Goal: Transaction & Acquisition: Subscribe to service/newsletter

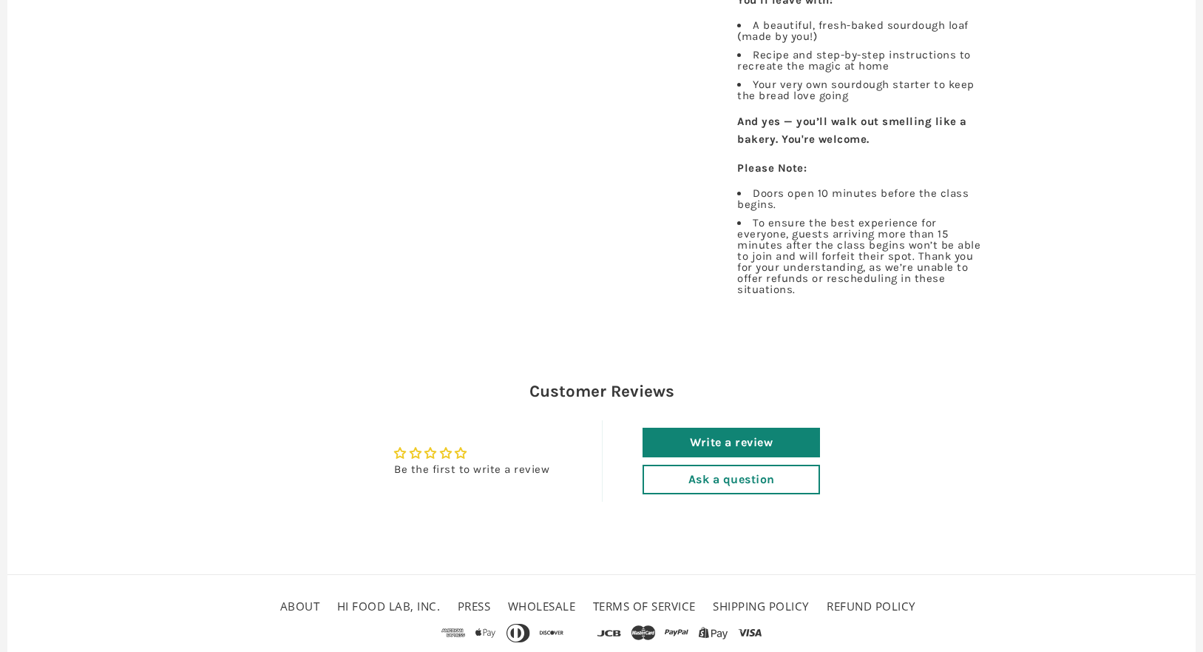
scroll to position [1079, 0]
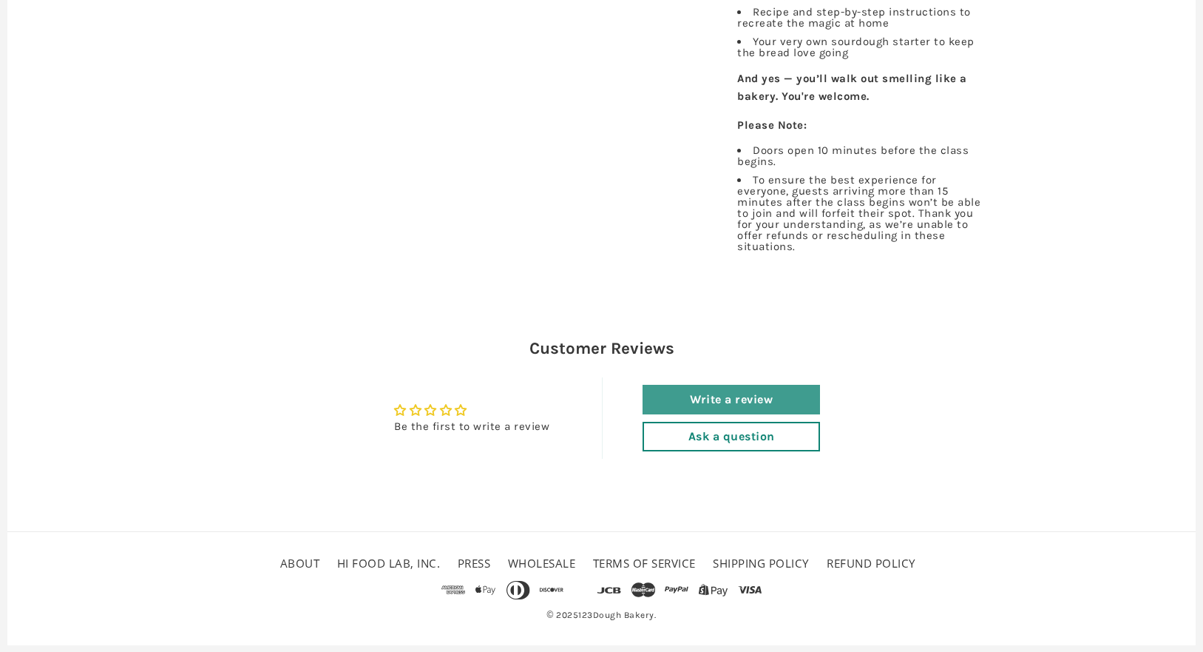
click at [731, 393] on link "Write a review" at bounding box center [731, 400] width 177 height 30
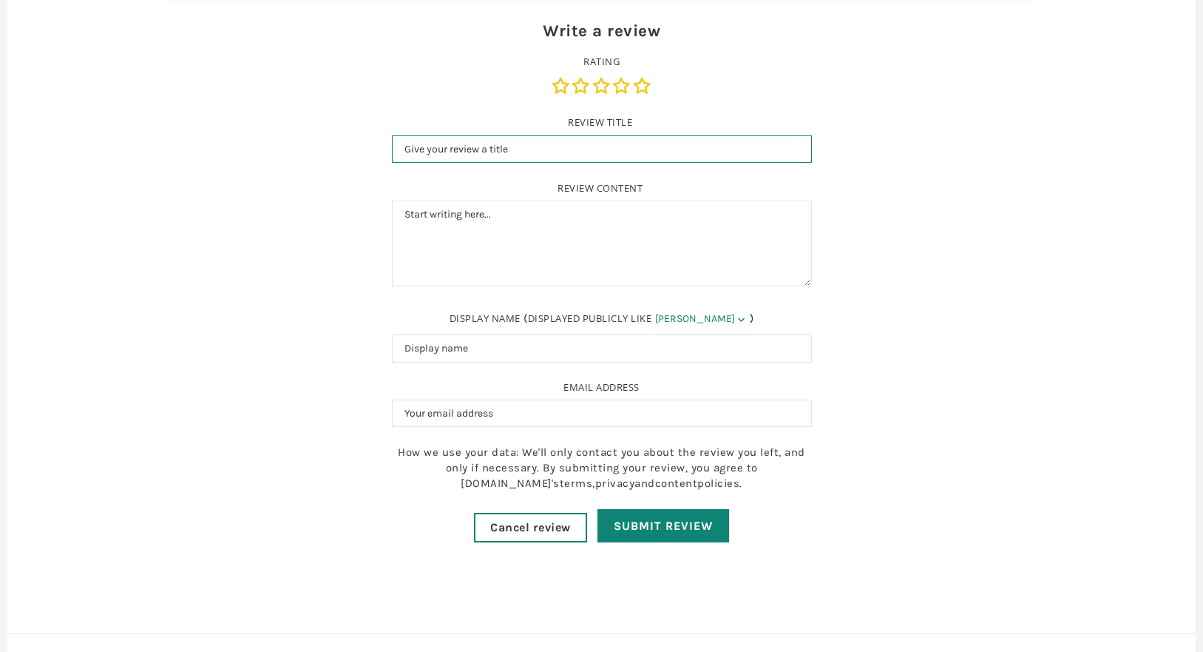
scroll to position [0, 0]
click at [627, 28] on div "Write a review" at bounding box center [602, 31] width 420 height 24
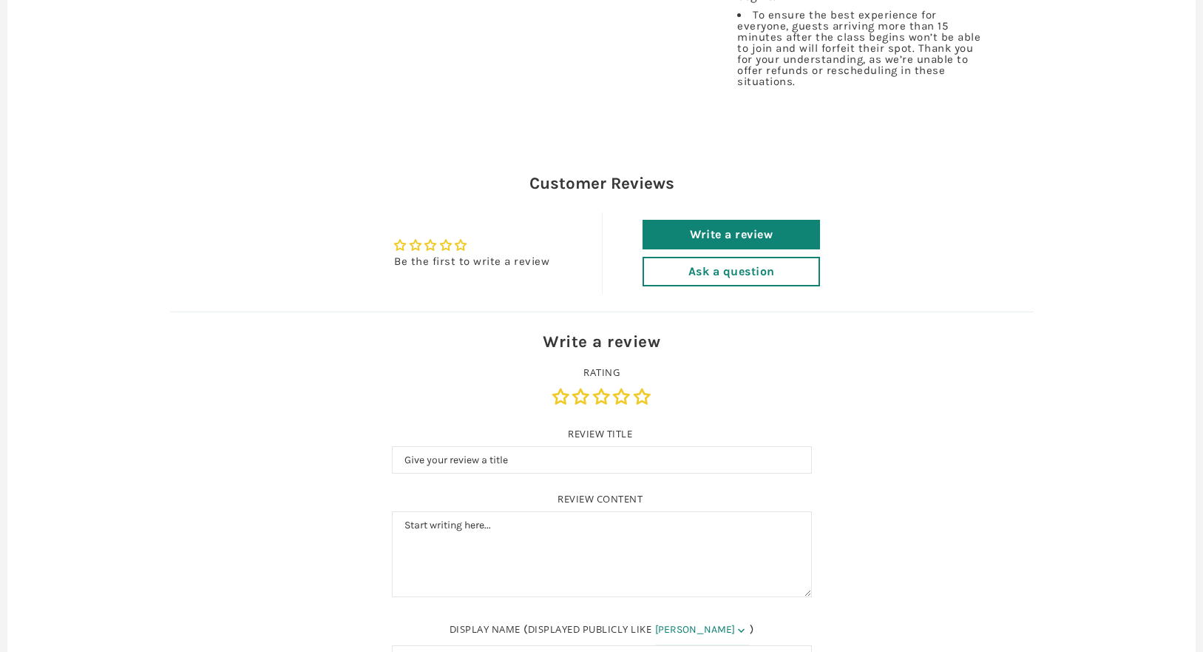
scroll to position [1243, 0]
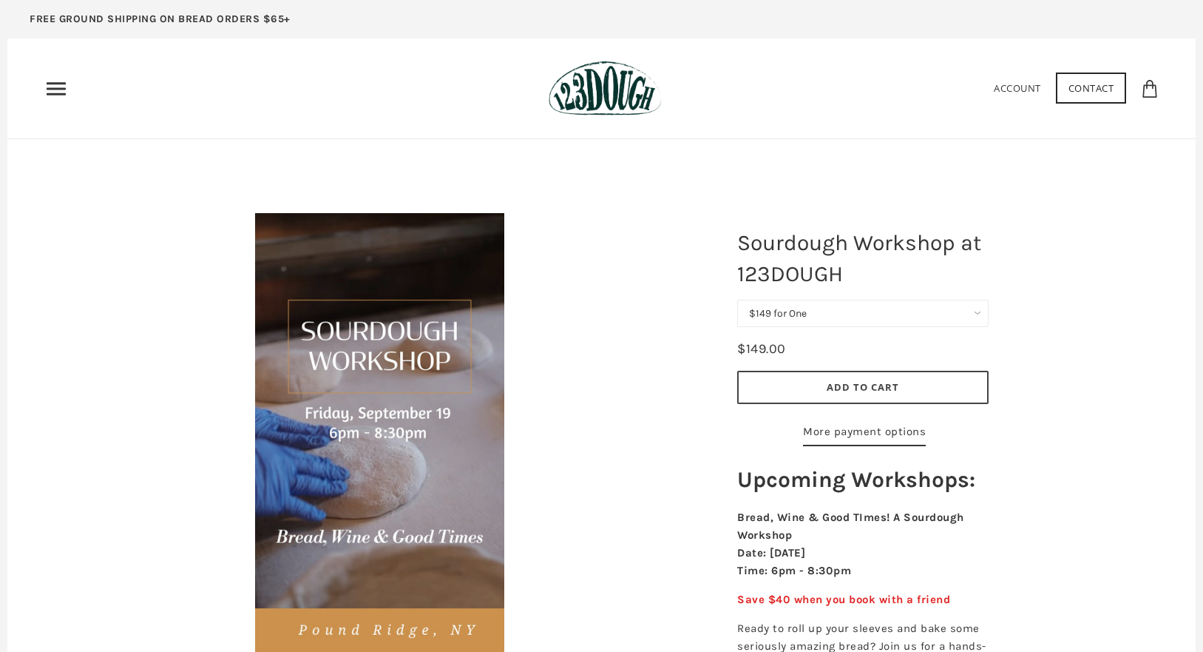
click at [51, 93] on use "Primary" at bounding box center [56, 88] width 19 height 13
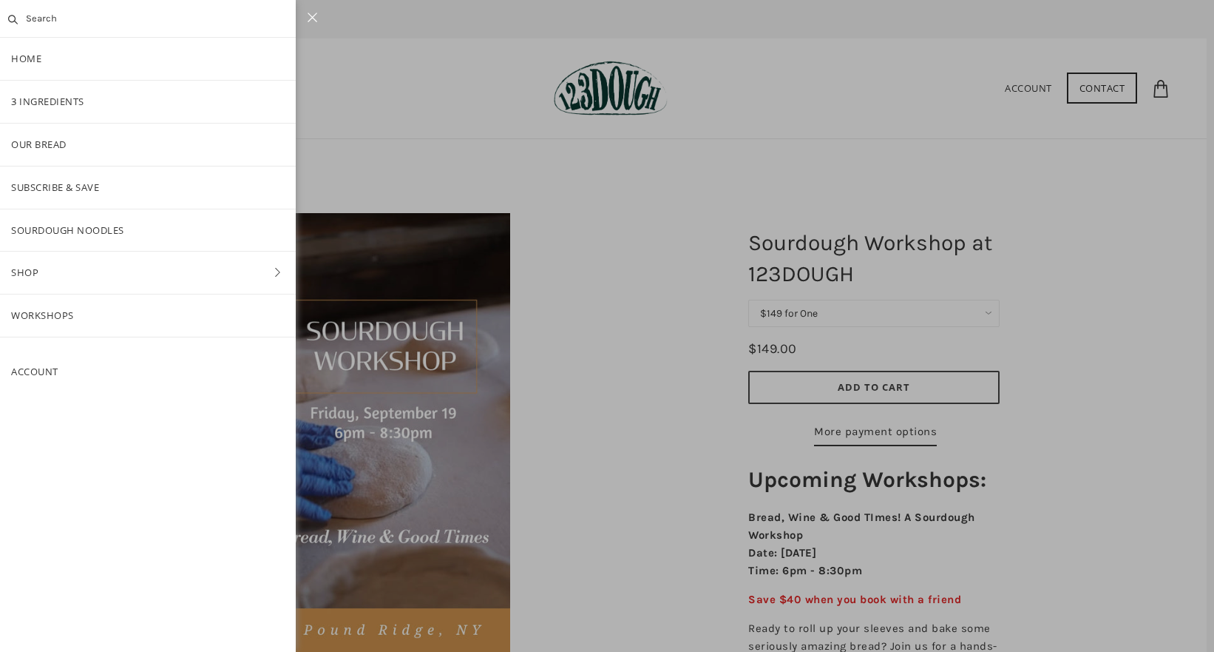
click at [409, 115] on div at bounding box center [607, 326] width 1214 height 652
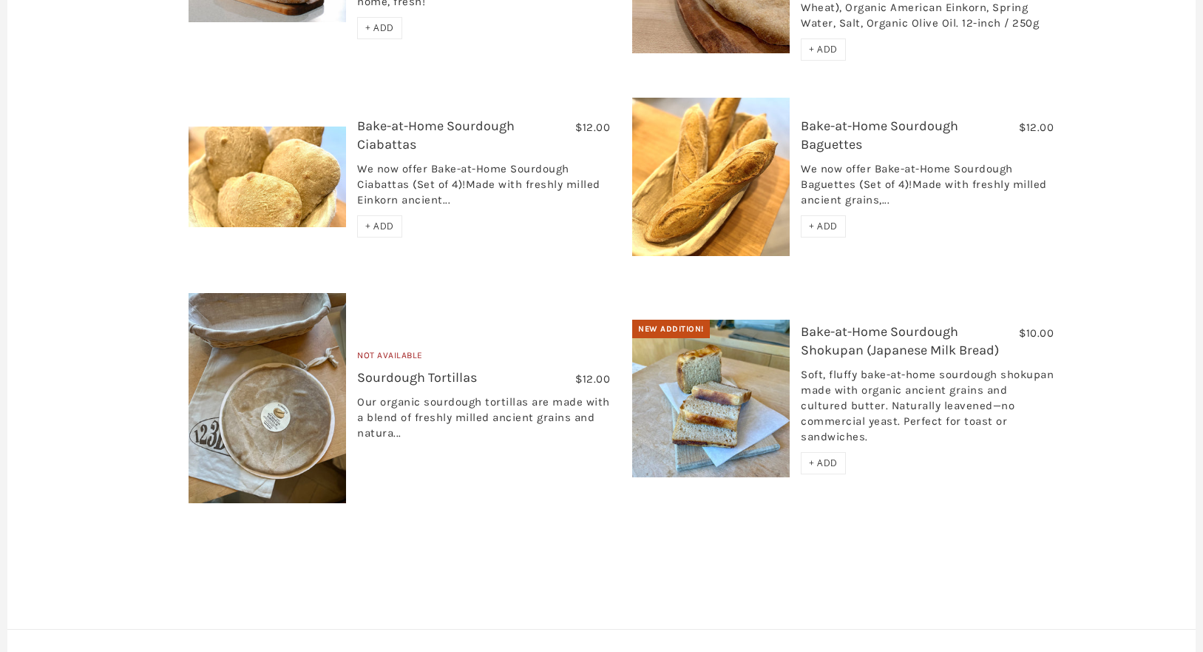
scroll to position [400, 0]
click at [736, 371] on img at bounding box center [711, 398] width 158 height 158
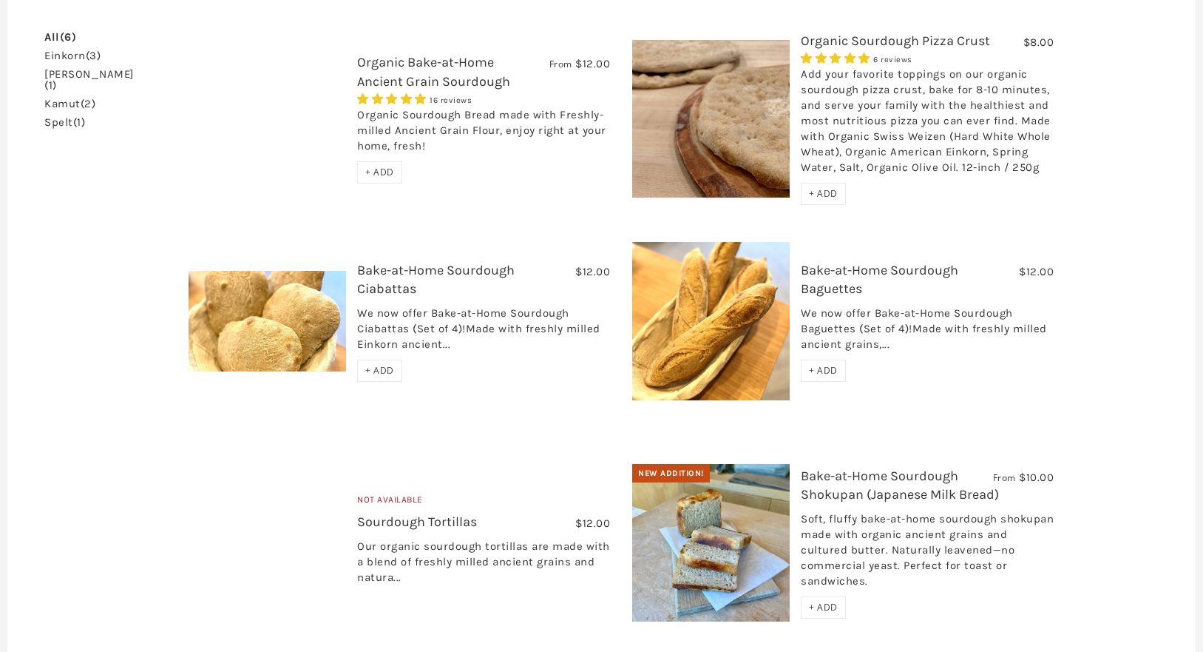
scroll to position [258, 0]
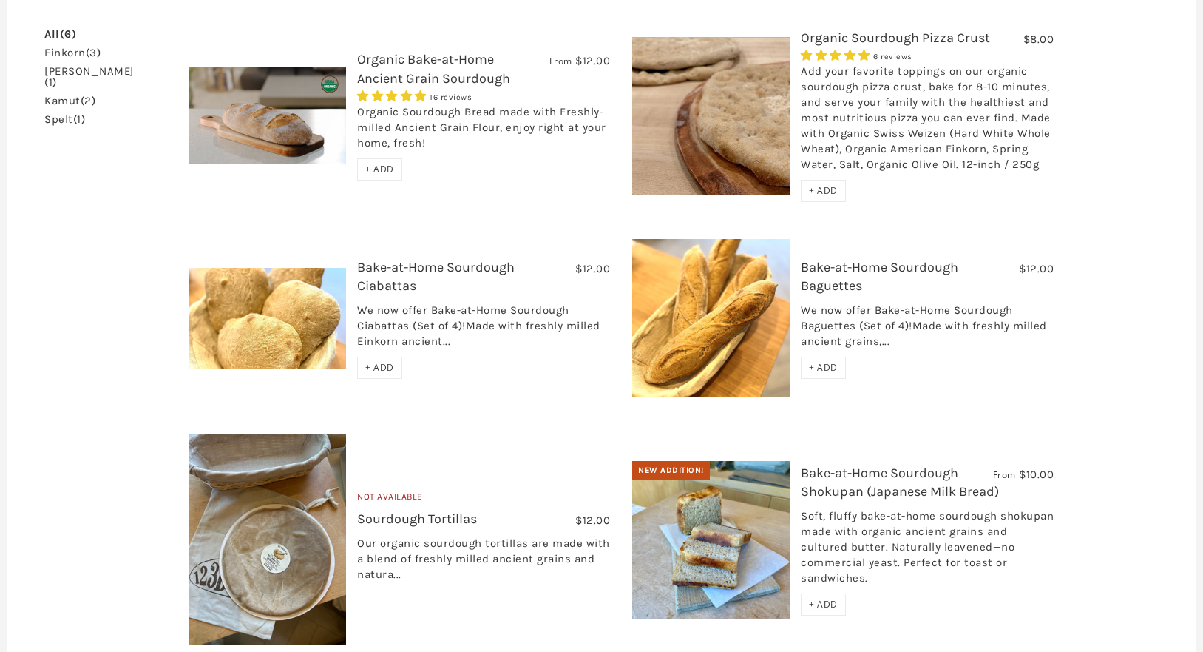
click at [490, 274] on link "Bake-at-Home Sourdough Ciabattas" at bounding box center [436, 276] width 158 height 35
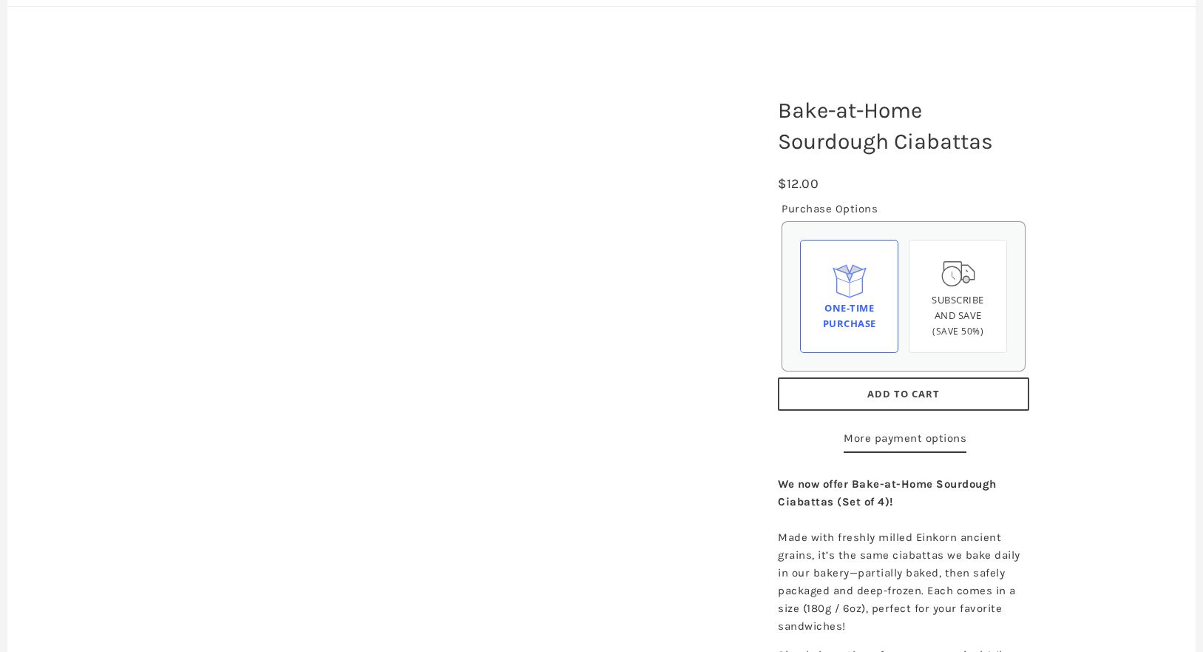
scroll to position [137, 0]
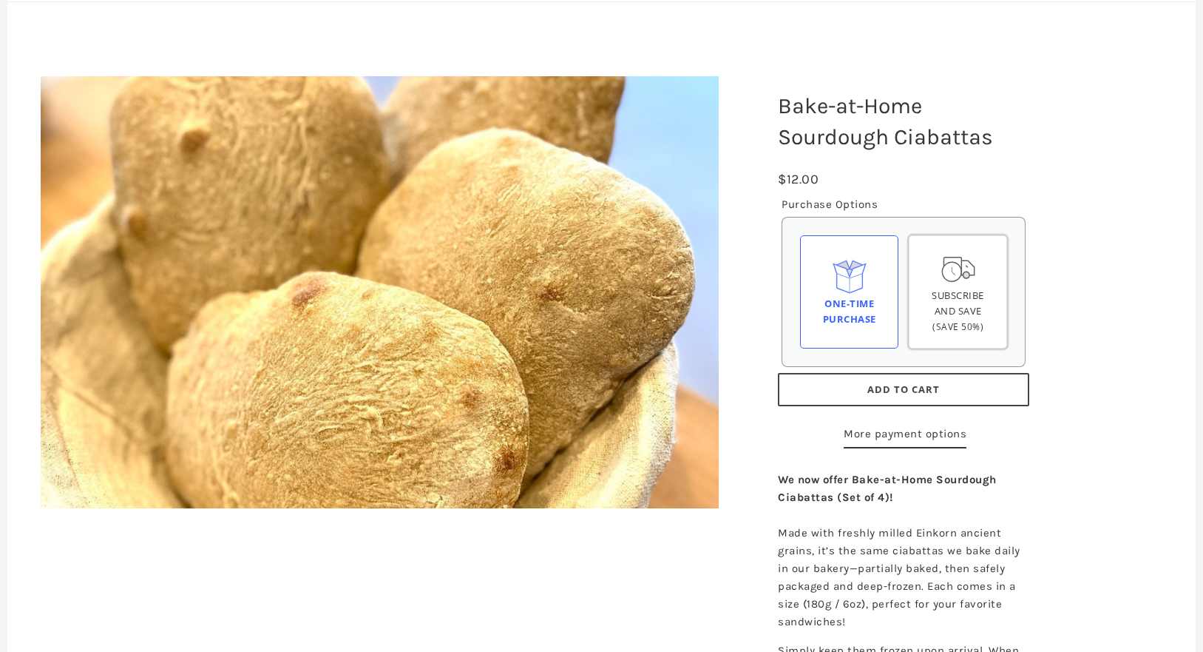
click at [970, 302] on div "Subscribe and save (Save 50%)" at bounding box center [957, 311] width 73 height 46
click at [0, 0] on input "Subscribe and save (Save 50%)" at bounding box center [0, 0] width 0 height 0
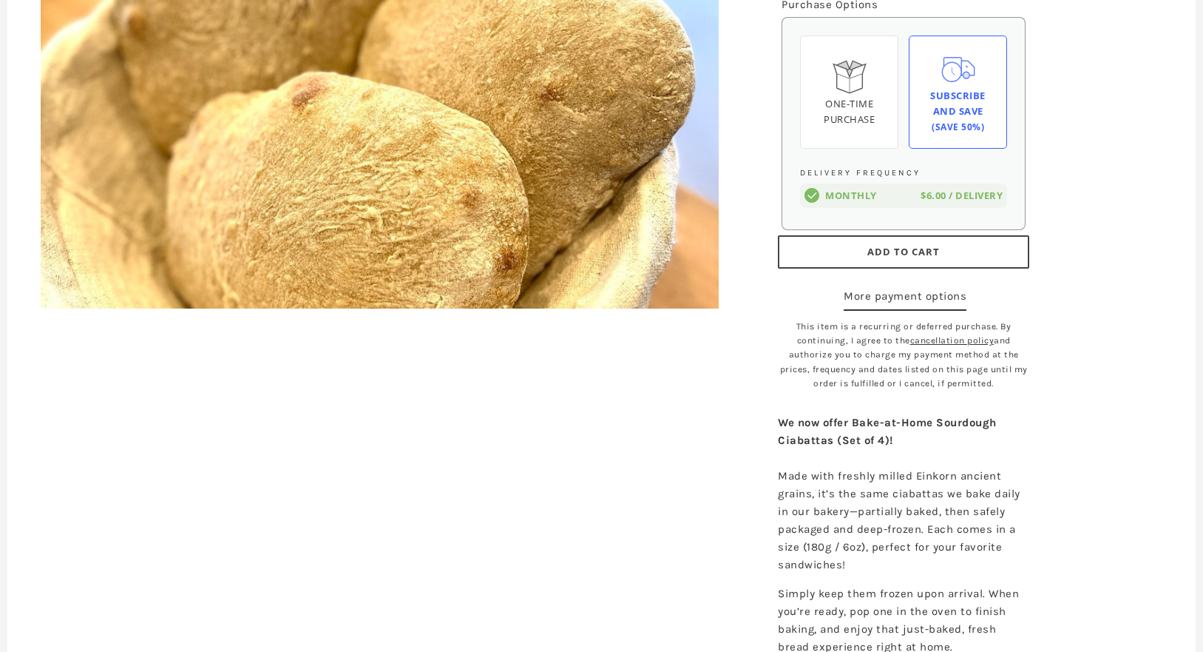
scroll to position [334, 0]
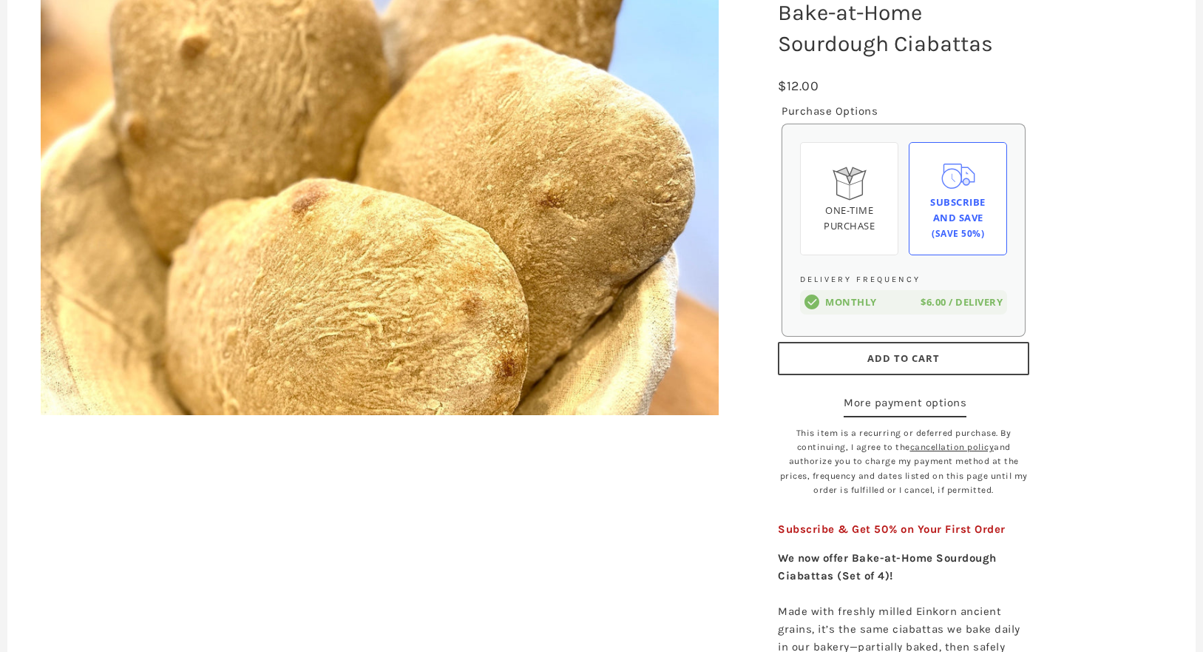
scroll to position [228, 0]
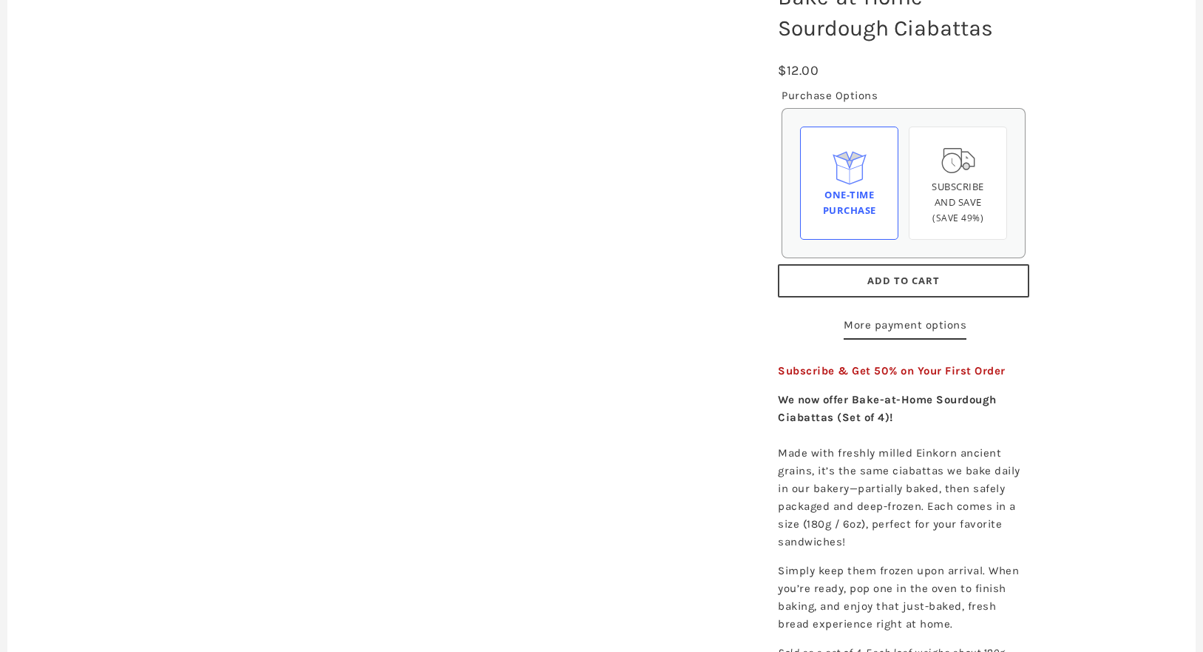
scroll to position [228, 0]
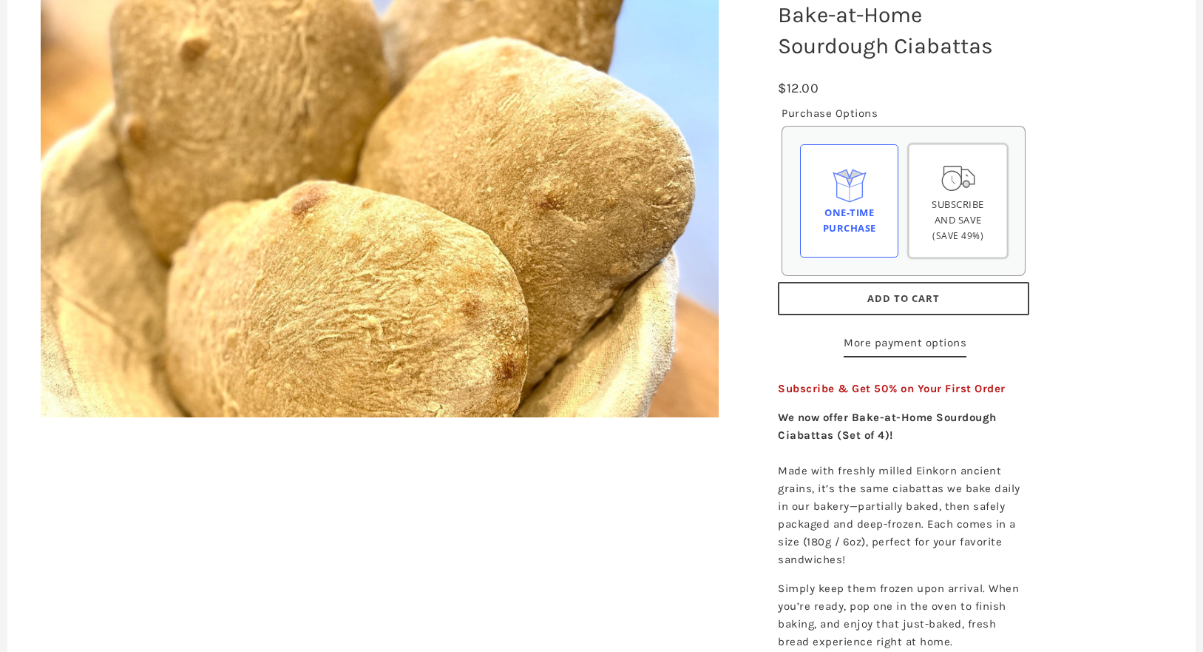
click at [986, 212] on div "Subscribe and save (Save 49%)" at bounding box center [957, 220] width 73 height 46
click at [0, 0] on input "Subscribe and save (Save 49%)" at bounding box center [0, 0] width 0 height 0
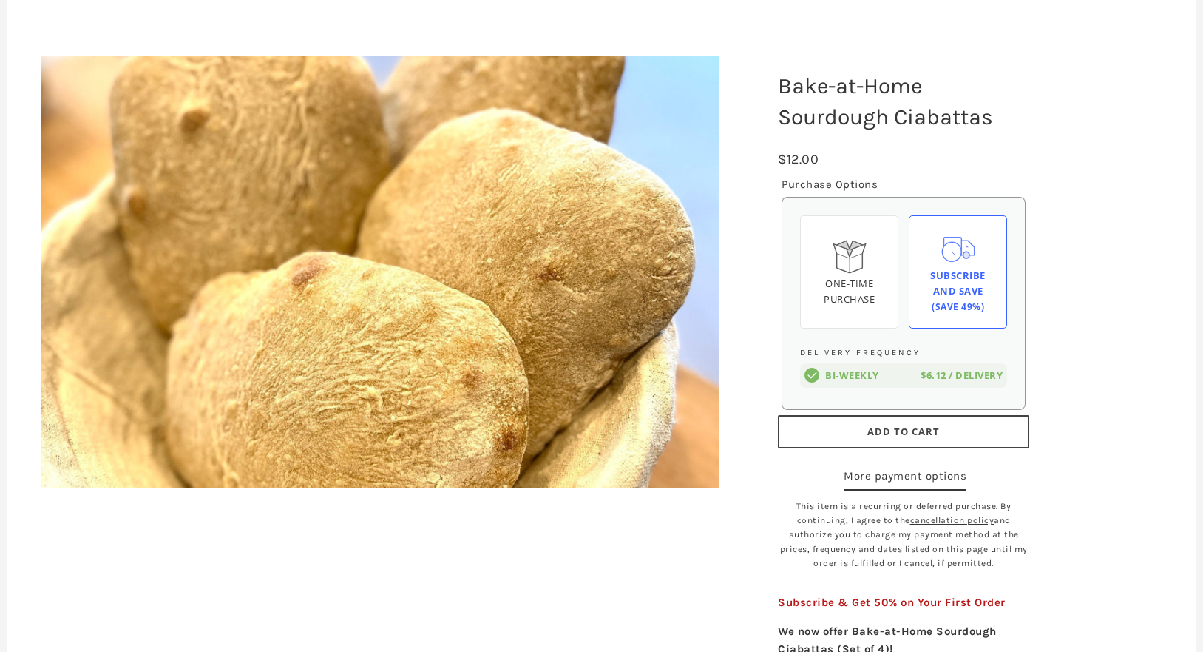
scroll to position [156, 0]
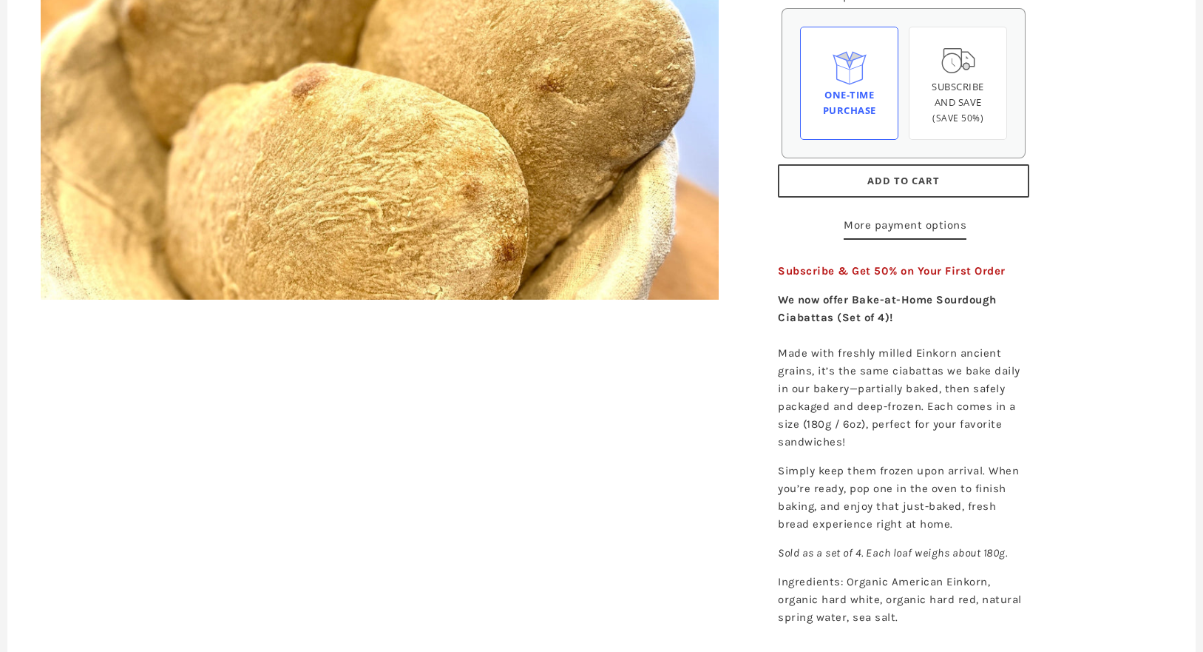
scroll to position [347, 0]
